Goal: Information Seeking & Learning: Check status

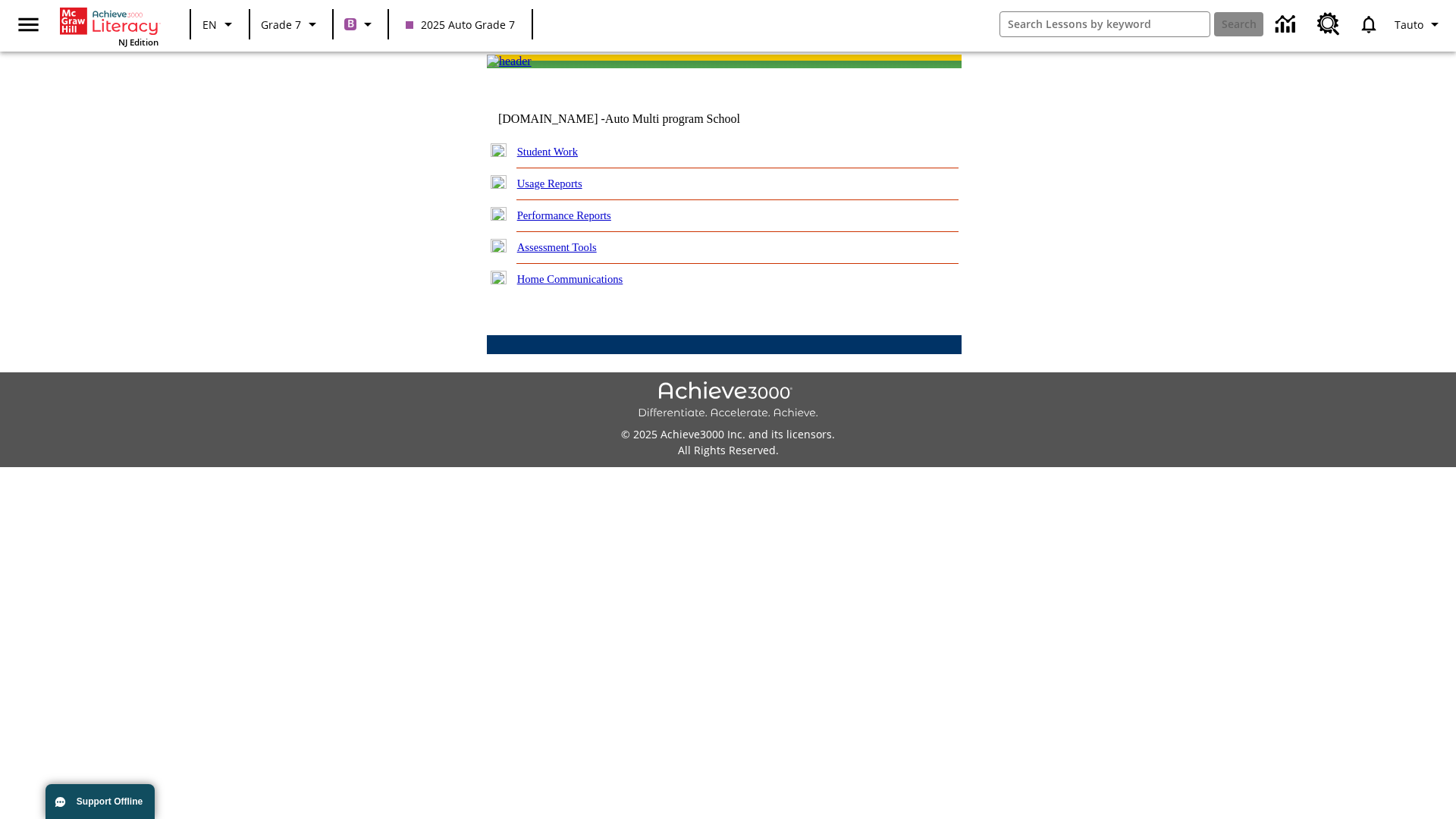
click at [580, 221] on link "Performance Reports" at bounding box center [564, 215] width 94 height 12
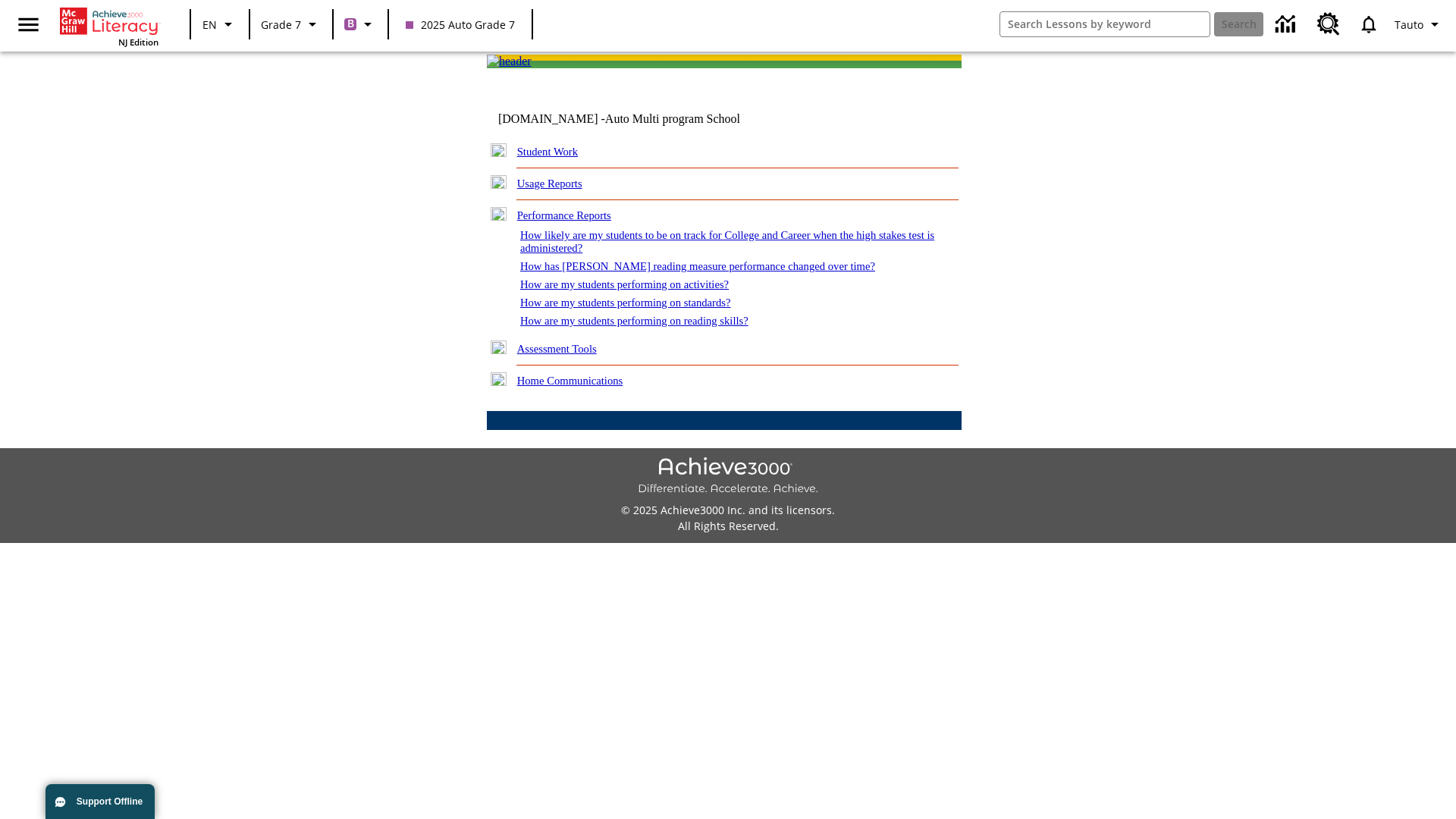
click at [689, 272] on link "How has Lexile reading measure performance changed over time?" at bounding box center [697, 266] width 354 height 12
